Goal: Use online tool/utility: Utilize a website feature to perform a specific function

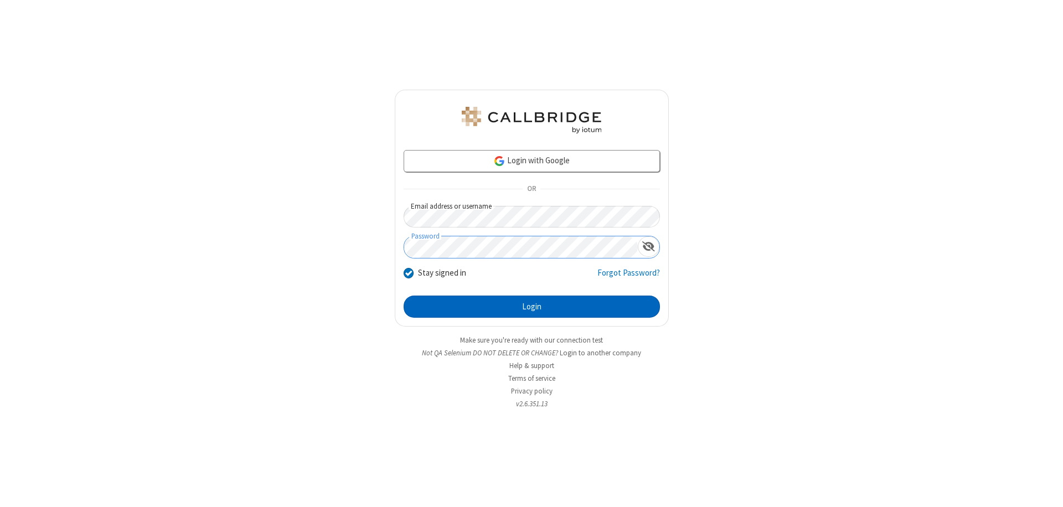
click at [531, 307] on button "Login" at bounding box center [531, 307] width 256 height 22
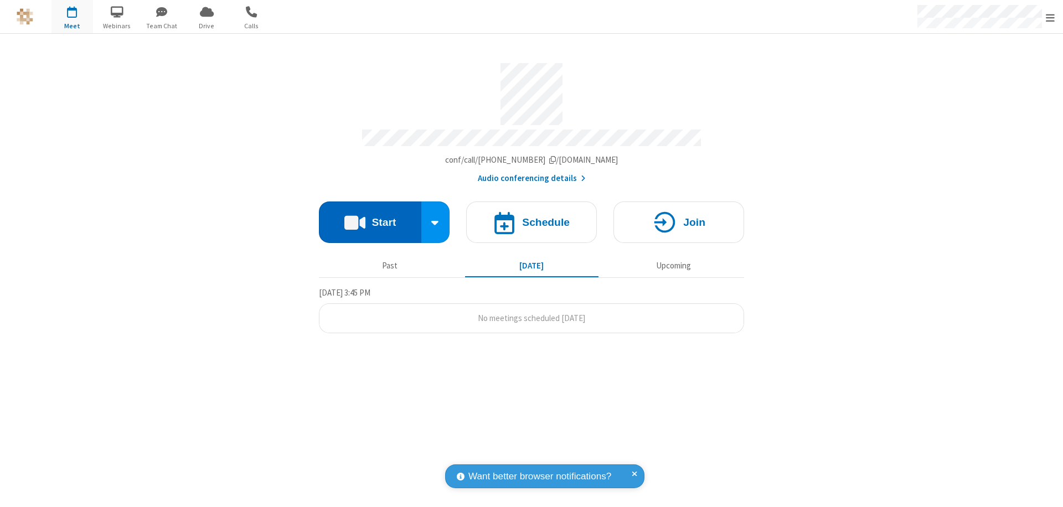
click at [370, 217] on button "Start" at bounding box center [370, 222] width 102 height 42
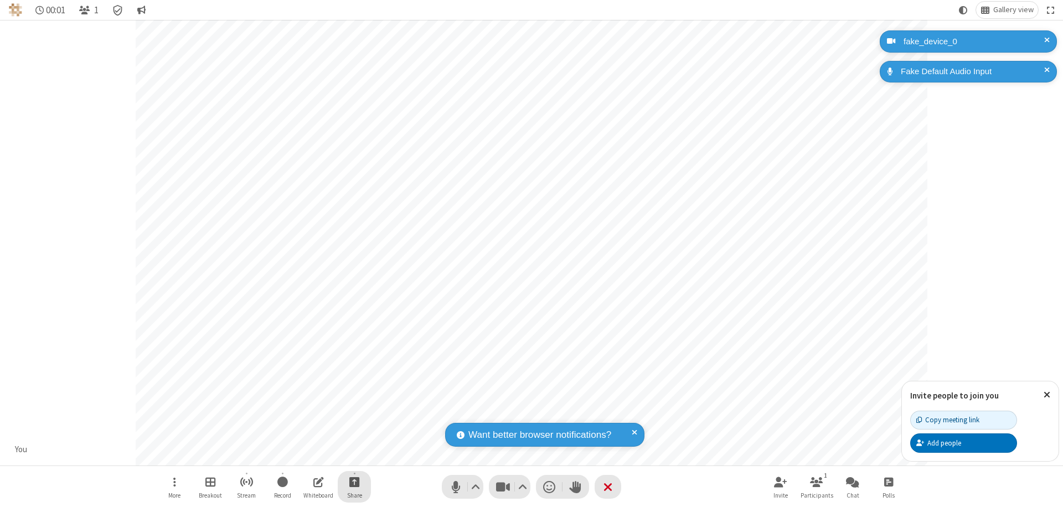
click at [354, 482] on span "Start sharing" at bounding box center [354, 482] width 11 height 14
click at [309, 455] on span "Share my screen" at bounding box center [309, 455] width 13 height 9
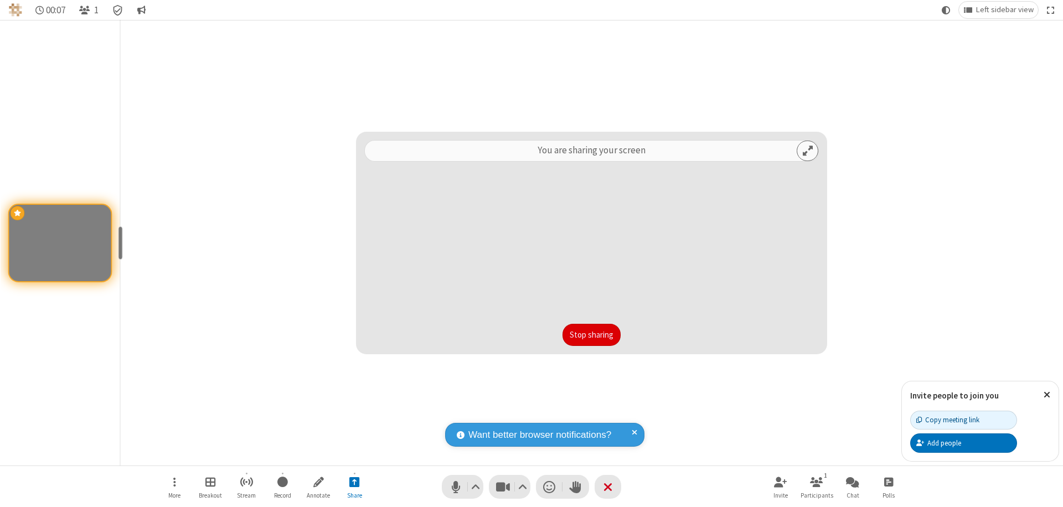
click at [591, 335] on button "Stop sharing" at bounding box center [591, 335] width 58 height 22
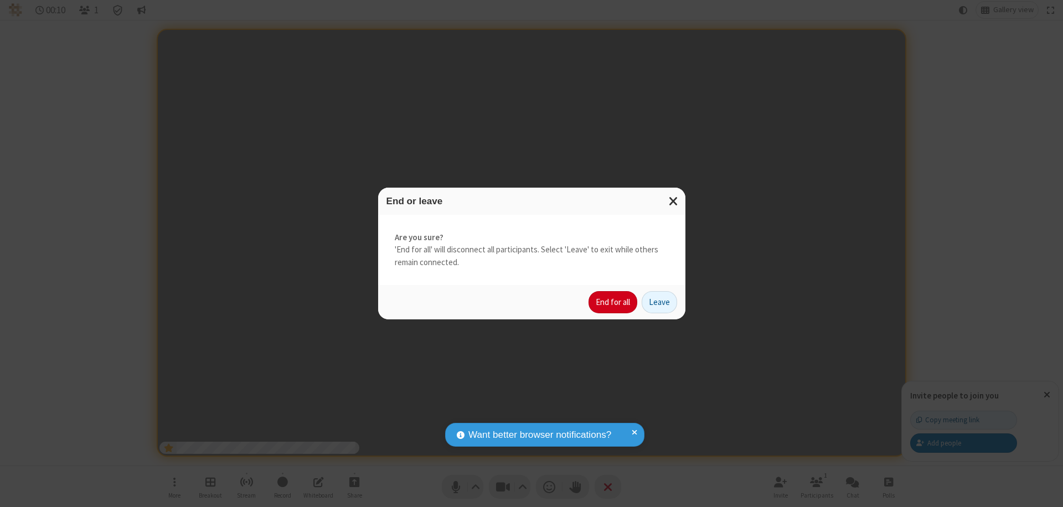
click at [613, 302] on button "End for all" at bounding box center [612, 302] width 49 height 22
